Goal: Navigation & Orientation: Find specific page/section

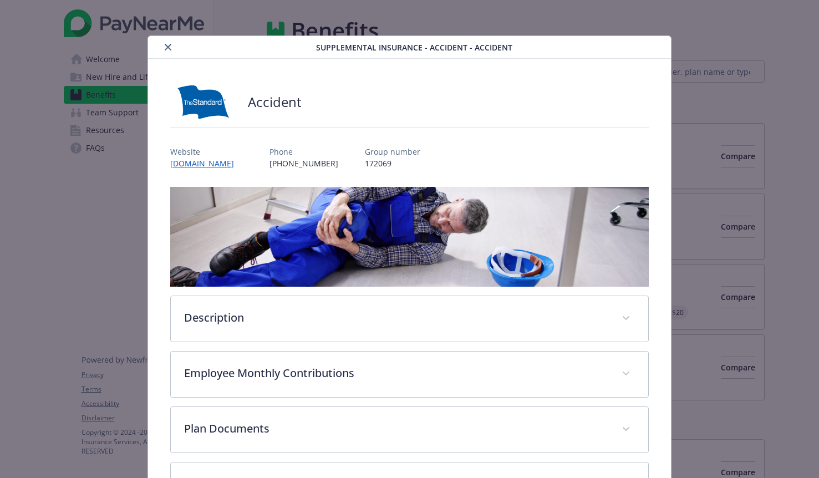
scroll to position [33, 0]
